Goal: Find specific page/section: Find specific page/section

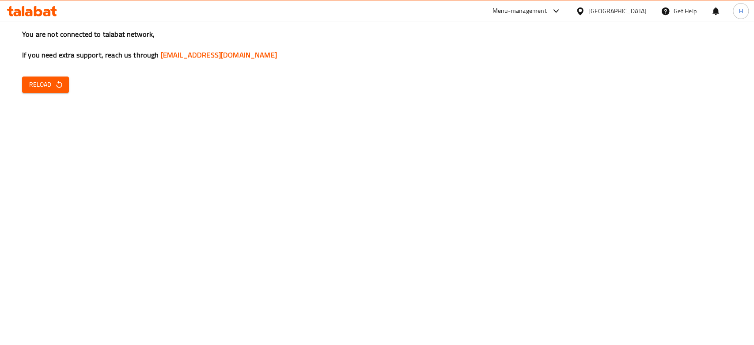
click at [409, 191] on div "You are not connected to talabat network, If you need extra support, reach us t…" at bounding box center [377, 172] width 754 height 345
click at [58, 81] on icon "button" at bounding box center [59, 84] width 9 height 9
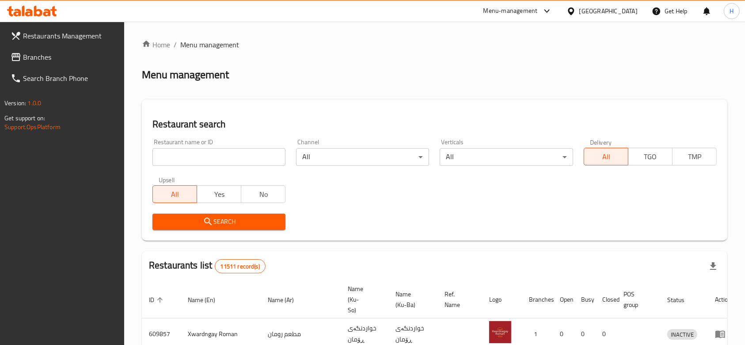
click at [183, 157] on input "search" at bounding box center [218, 157] width 133 height 18
type input "÷"
type input "[PERSON_NAME]"
click at [224, 224] on span "Search" at bounding box center [219, 221] width 119 height 11
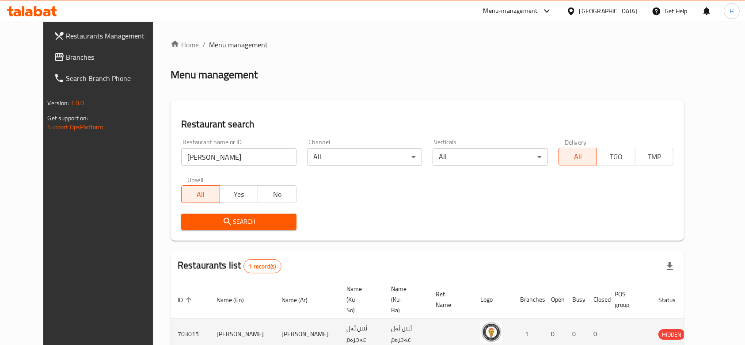
click at [703, 322] on td "enhanced table" at bounding box center [713, 333] width 30 height 31
click at [708, 331] on icon "enhanced table" at bounding box center [710, 335] width 10 height 8
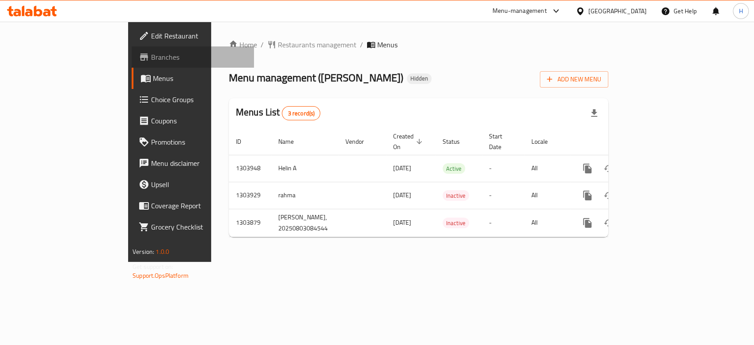
click at [151, 53] on span "Branches" at bounding box center [199, 57] width 96 height 11
